Goal: Check status: Check status

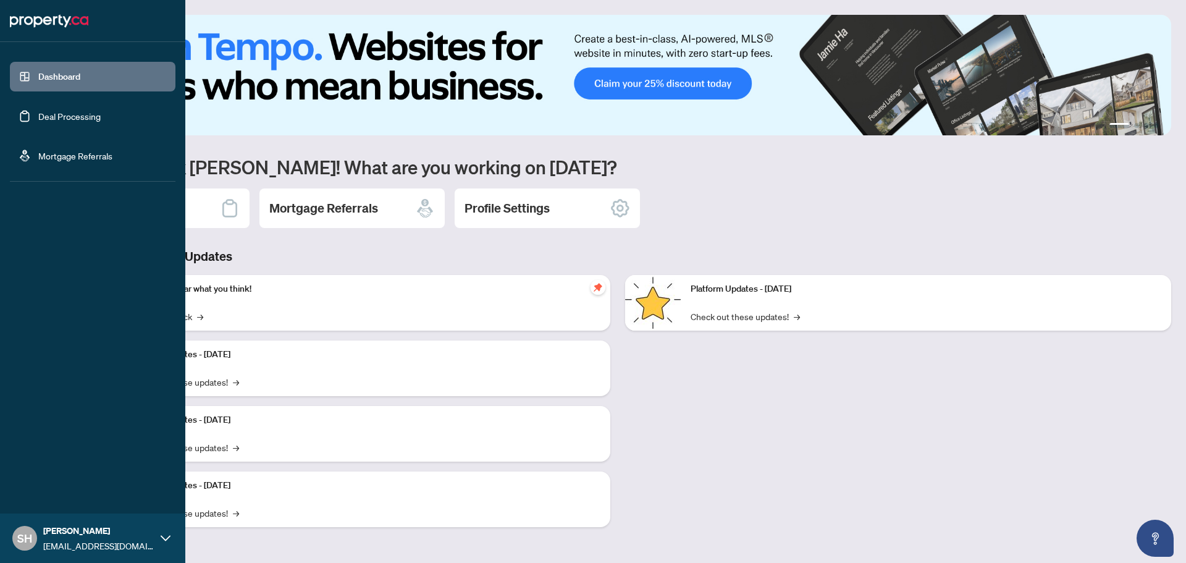
click at [55, 114] on link "Deal Processing" at bounding box center [69, 116] width 62 height 11
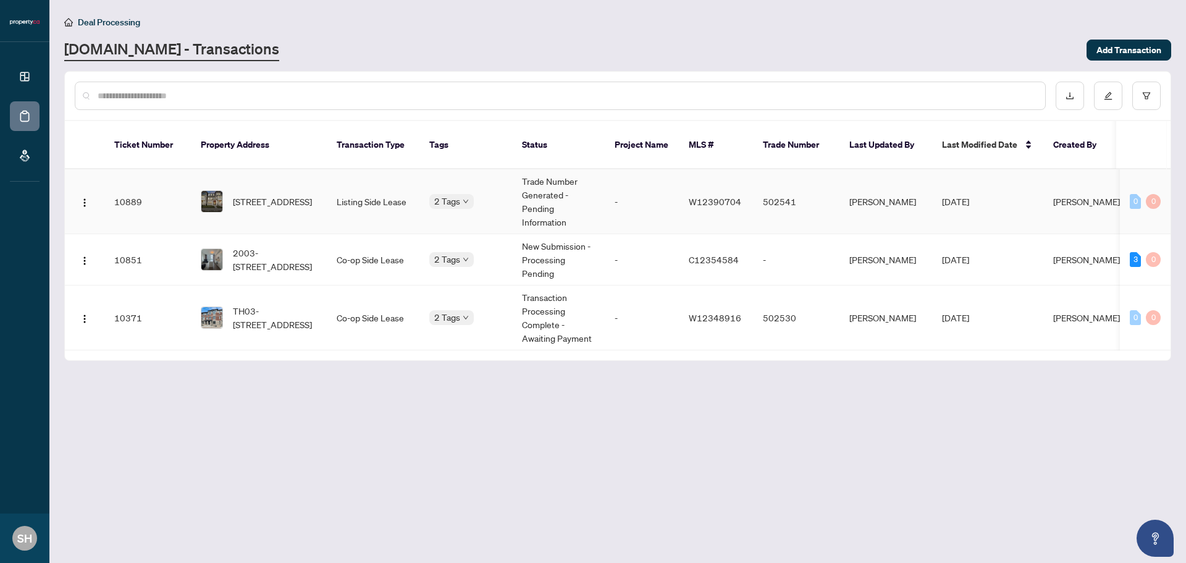
click at [947, 196] on span "[DATE]" at bounding box center [955, 201] width 27 height 11
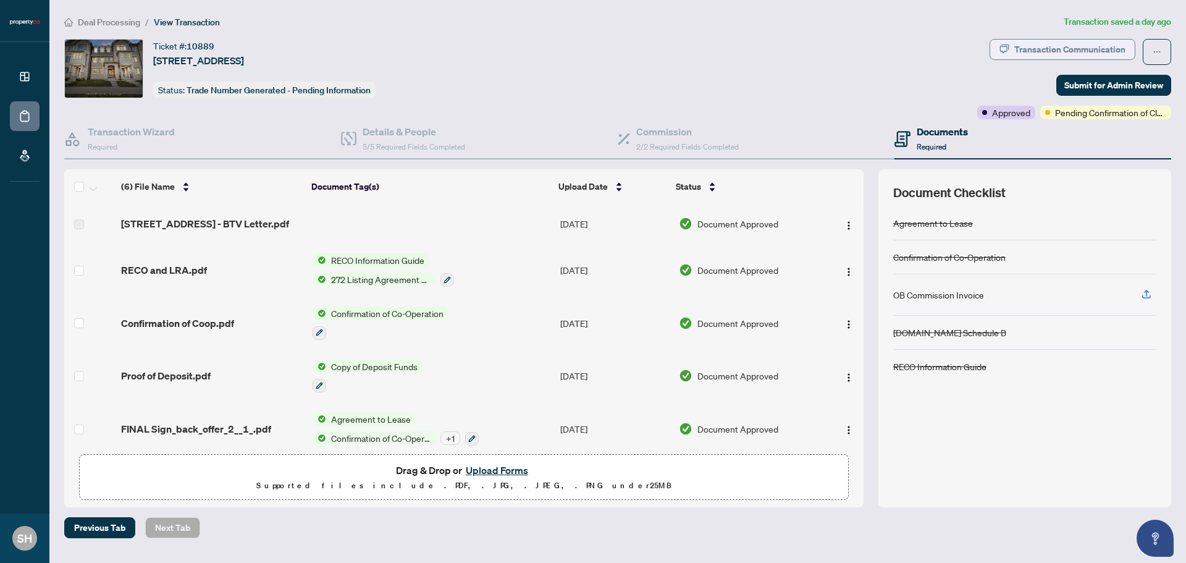
click at [1104, 50] on div "Transaction Communication" at bounding box center [1069, 50] width 111 height 20
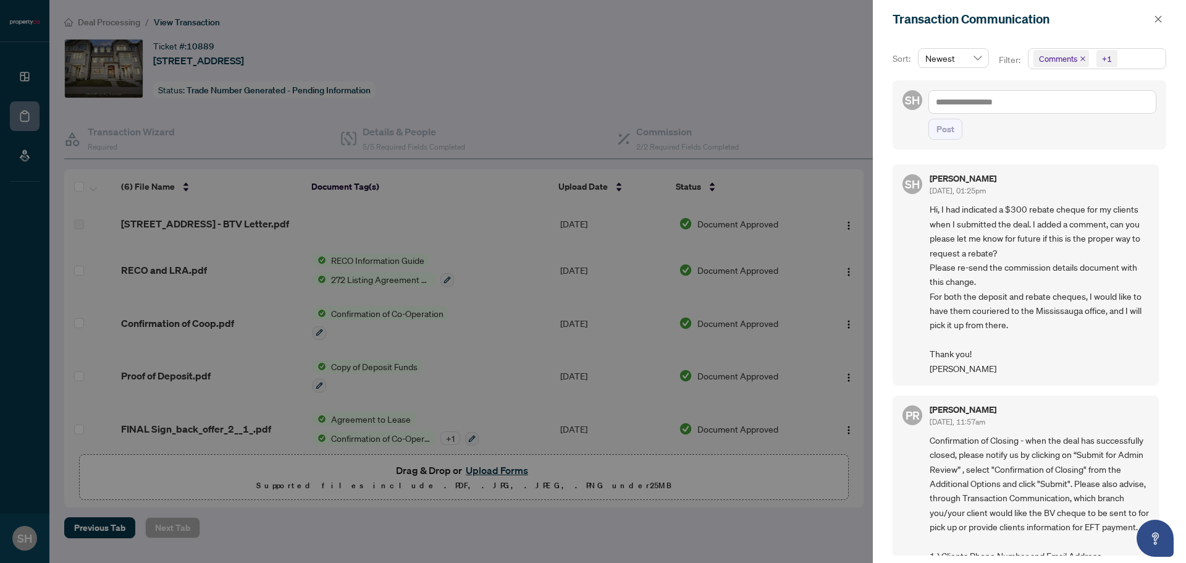
click at [816, 114] on div at bounding box center [593, 281] width 1186 height 563
